Goal: Task Accomplishment & Management: Use online tool/utility

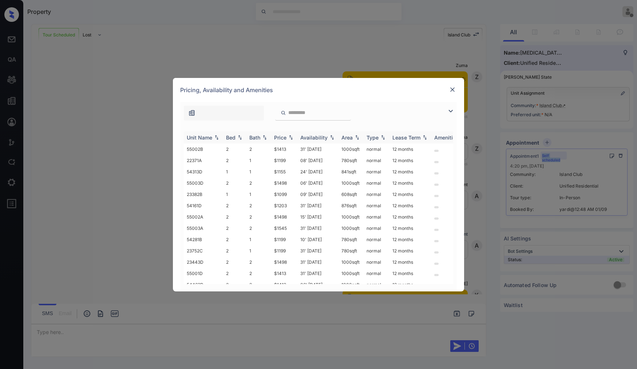
click at [238, 137] on img at bounding box center [239, 137] width 7 height 5
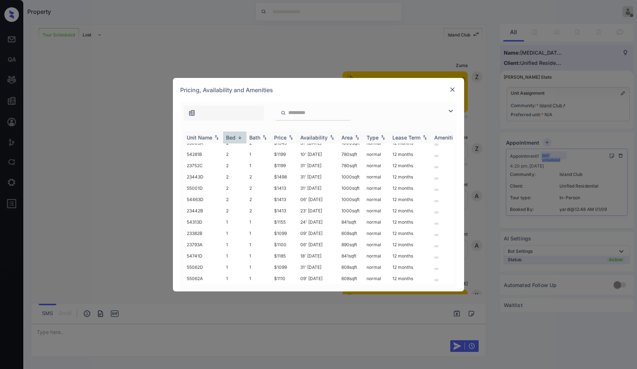
click at [238, 137] on img at bounding box center [239, 137] width 7 height 5
click at [239, 137] on img at bounding box center [239, 137] width 7 height 5
click at [241, 137] on img at bounding box center [239, 137] width 7 height 5
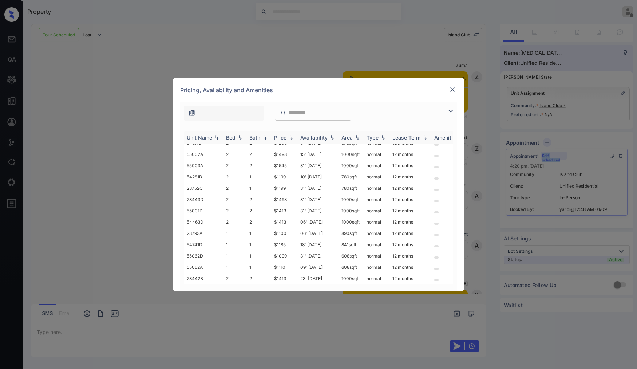
click at [241, 137] on img at bounding box center [239, 137] width 7 height 5
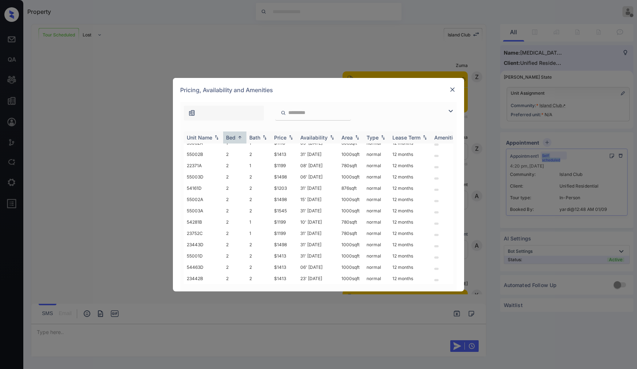
click at [241, 137] on img at bounding box center [239, 137] width 7 height 5
click at [275, 23] on div "**********" at bounding box center [318, 184] width 637 height 369
click at [451, 110] on img at bounding box center [451, 111] width 9 height 9
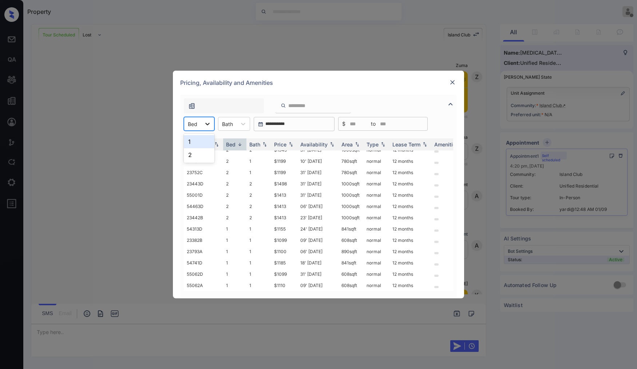
click at [205, 124] on icon at bounding box center [207, 123] width 7 height 7
click at [334, 100] on div at bounding box center [313, 105] width 76 height 15
click at [84, 244] on div "**********" at bounding box center [318, 184] width 637 height 369
click at [452, 80] on img at bounding box center [452, 82] width 7 height 7
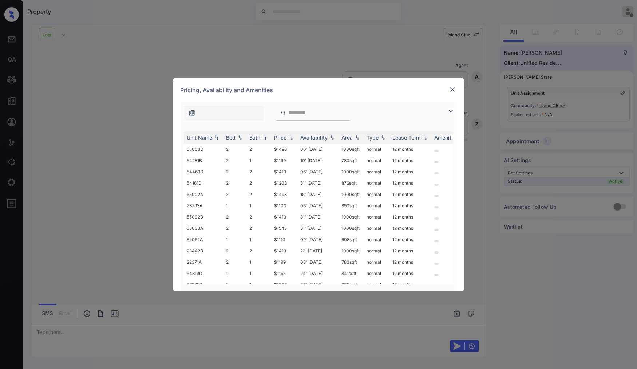
click at [452, 85] on div at bounding box center [452, 89] width 9 height 9
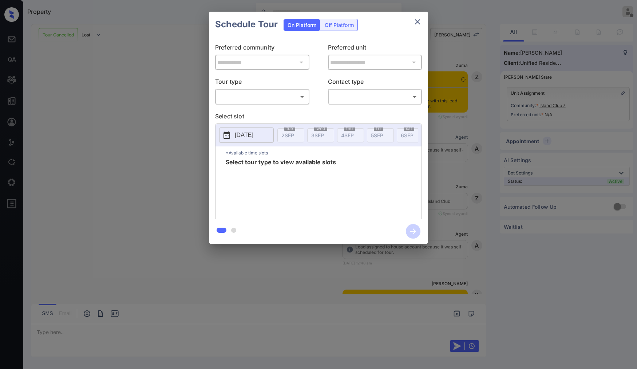
scroll to position [489, 0]
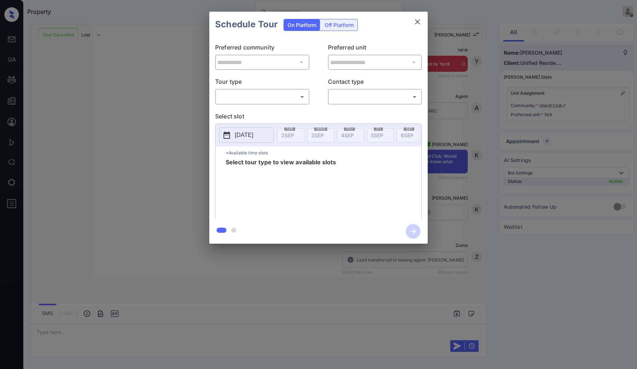
click at [350, 97] on body "Property Vhic Offline Set yourself online Set yourself on break Profile Switch …" at bounding box center [318, 184] width 637 height 369
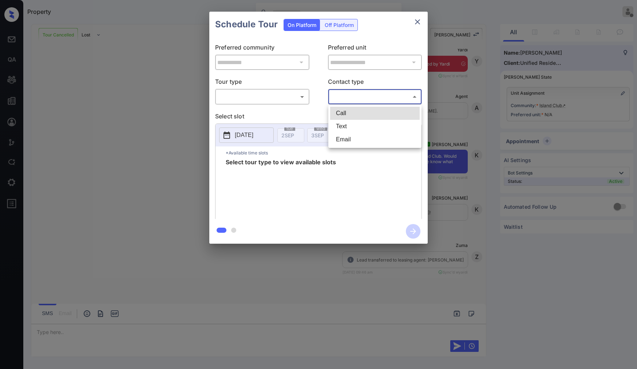
click at [343, 123] on li "Text" at bounding box center [375, 126] width 90 height 13
type input "****"
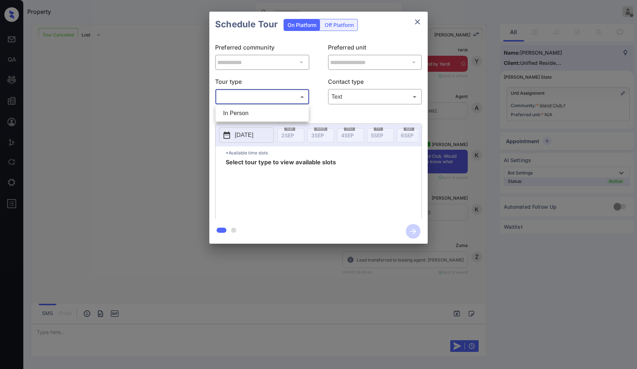
click at [296, 98] on body "Property Vhic Offline Set yourself online Set yourself on break Profile Switch …" at bounding box center [318, 184] width 637 height 369
click at [243, 111] on li "In Person" at bounding box center [262, 113] width 90 height 13
type input "********"
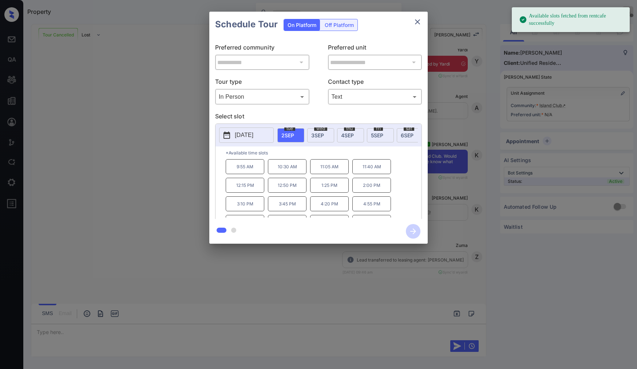
click at [323, 140] on div "[DATE]" at bounding box center [320, 135] width 27 height 14
click at [345, 138] on div "[DATE]" at bounding box center [350, 135] width 27 height 14
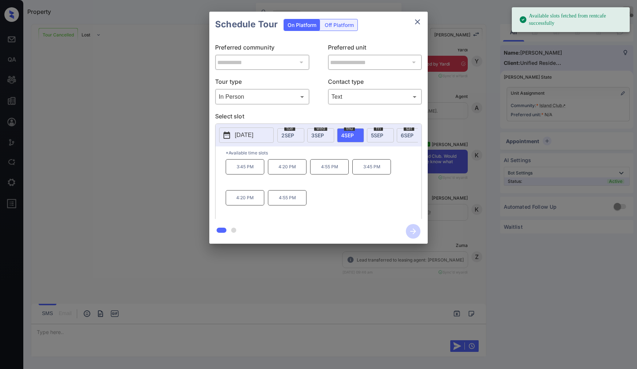
click at [380, 137] on span "[DATE]" at bounding box center [377, 135] width 12 height 6
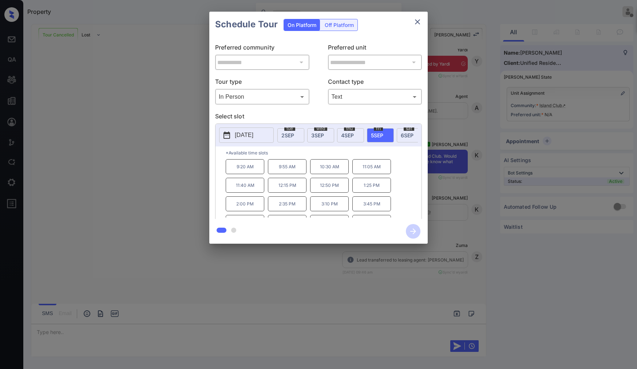
drag, startPoint x: 403, startPoint y: 137, endPoint x: 330, endPoint y: 138, distance: 72.9
click at [402, 137] on span "[DATE]" at bounding box center [407, 135] width 13 height 6
click at [253, 137] on p "[DATE]" at bounding box center [244, 135] width 19 height 9
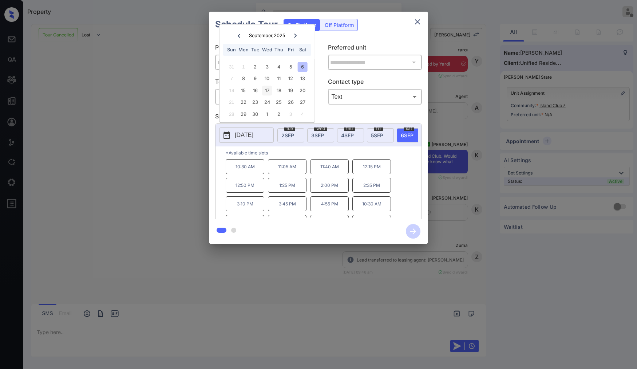
click at [268, 92] on div "17" at bounding box center [267, 91] width 10 height 10
click at [283, 91] on div "18" at bounding box center [279, 91] width 10 height 10
click at [292, 91] on div "19" at bounding box center [291, 91] width 10 height 10
click at [286, 99] on div "26" at bounding box center [291, 103] width 10 height 10
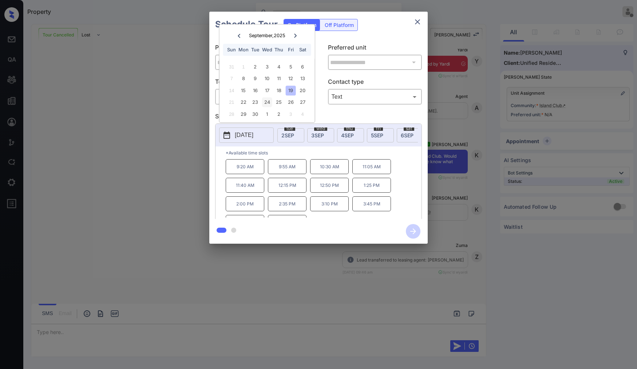
drag, startPoint x: 286, startPoint y: 99, endPoint x: 266, endPoint y: 102, distance: 20.2
click at [286, 100] on div "26" at bounding box center [291, 103] width 10 height 10
click at [266, 103] on div "24" at bounding box center [267, 103] width 10 height 10
click at [256, 110] on div "30" at bounding box center [256, 114] width 10 height 10
drag, startPoint x: 256, startPoint y: 110, endPoint x: 256, endPoint y: 102, distance: 8.4
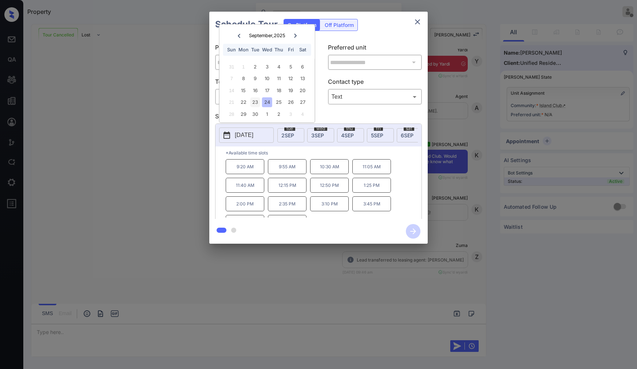
click at [256, 106] on div "31 1 2 3 4 5 6 7 8 9 10 11 12 13 14 15 16 17 18 19 20 21 22 23 24 25 26 27 28 2…" at bounding box center [267, 90] width 91 height 59
click at [256, 102] on div "23" at bounding box center [256, 103] width 10 height 10
drag, startPoint x: 256, startPoint y: 102, endPoint x: 255, endPoint y: 88, distance: 14.2
click at [256, 101] on div "23" at bounding box center [256, 103] width 10 height 10
click at [255, 88] on div "16" at bounding box center [256, 91] width 10 height 10
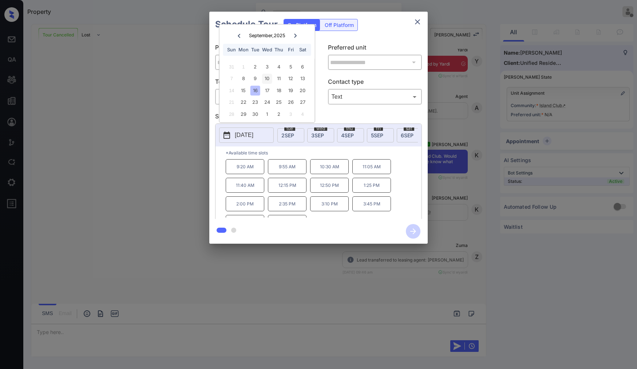
click at [271, 79] on div "10" at bounding box center [267, 79] width 10 height 10
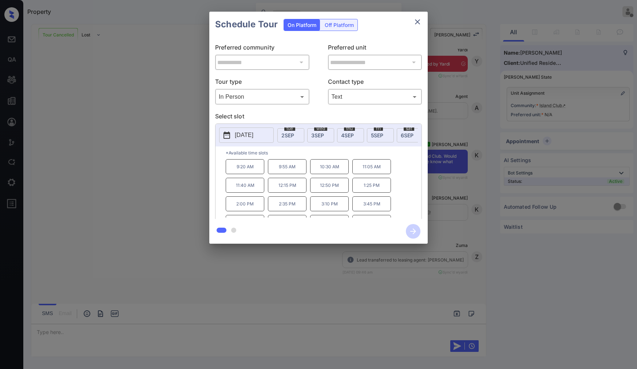
drag, startPoint x: 419, startPoint y: 23, endPoint x: 413, endPoint y: 48, distance: 25.1
click at [425, 58] on div "**********" at bounding box center [318, 128] width 219 height 232
click at [339, 28] on div "Off Platform" at bounding box center [339, 24] width 36 height 11
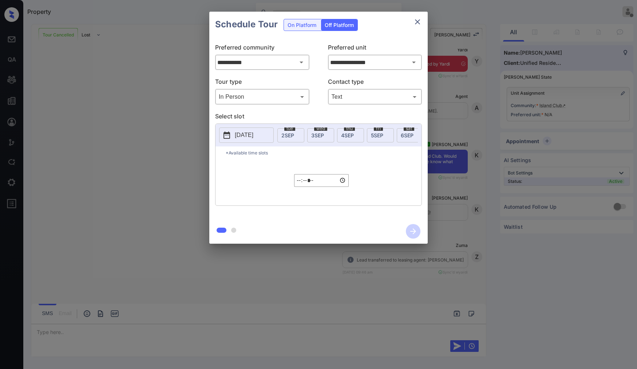
click at [286, 22] on div "On Platform" at bounding box center [302, 24] width 36 height 11
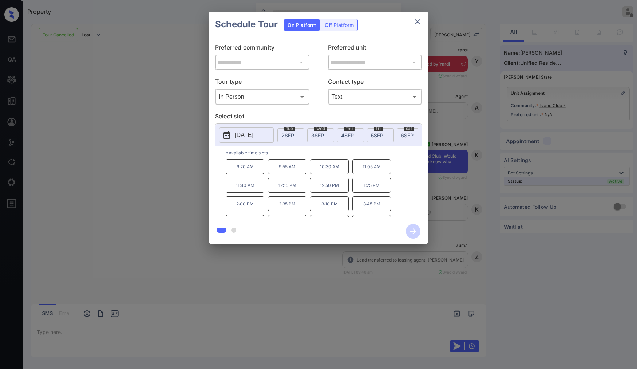
click at [253, 136] on p "[DATE]" at bounding box center [244, 135] width 19 height 9
click at [268, 88] on div "17" at bounding box center [267, 91] width 10 height 10
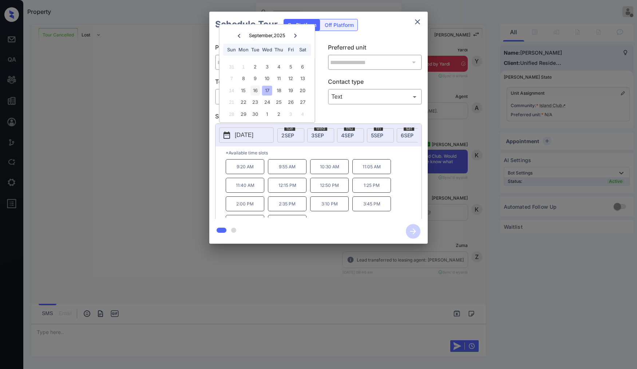
click at [253, 91] on div "16" at bounding box center [256, 91] width 10 height 10
click at [268, 89] on div "17" at bounding box center [267, 91] width 10 height 10
drag, startPoint x: 279, startPoint y: 78, endPoint x: 282, endPoint y: 91, distance: 12.9
click at [279, 82] on div "11" at bounding box center [279, 79] width 10 height 10
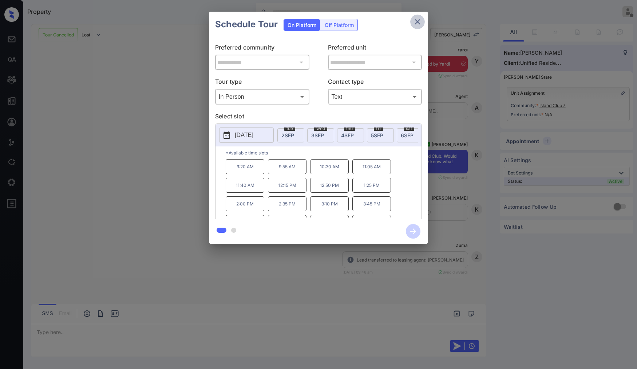
click at [420, 21] on icon "close" at bounding box center [417, 21] width 9 height 9
